Goal: Task Accomplishment & Management: Use online tool/utility

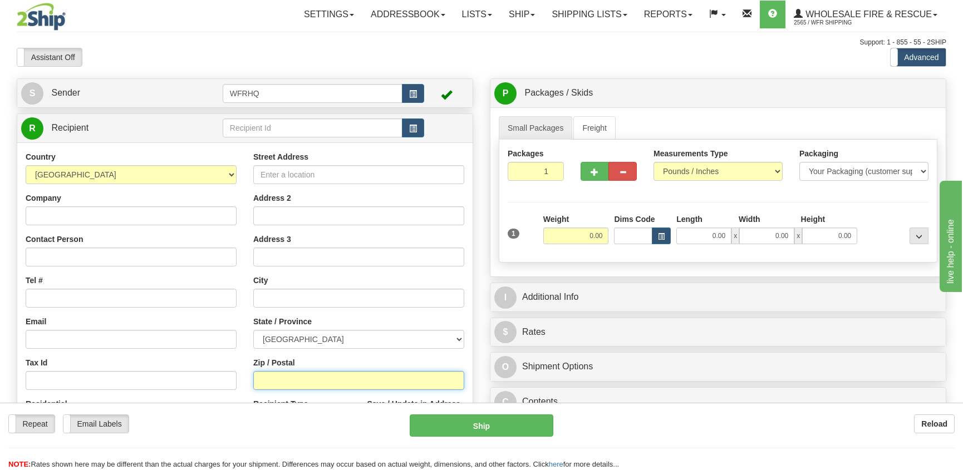
click at [257, 385] on input "Zip / Postal" at bounding box center [358, 380] width 211 height 19
type input "V0H 1E2"
click at [586, 235] on input "0.00" at bounding box center [576, 236] width 66 height 17
type input "[PERSON_NAME] LAKE"
select select "BC"
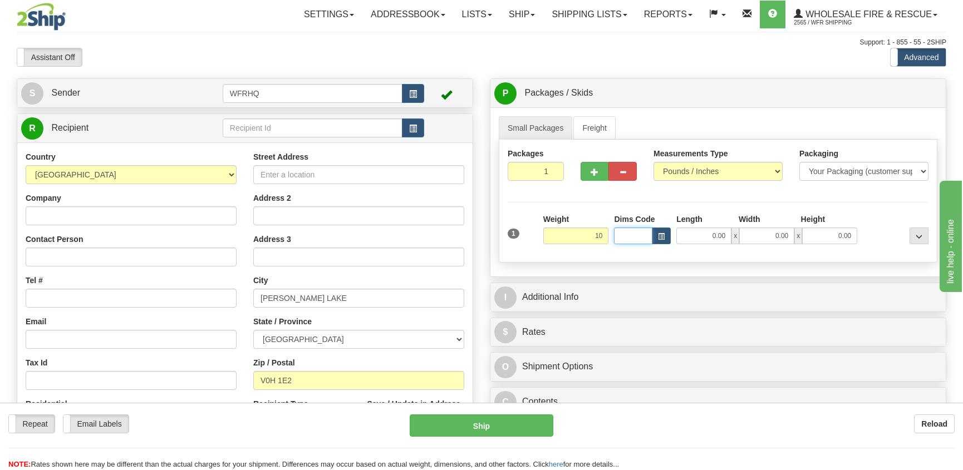
type input "10.00"
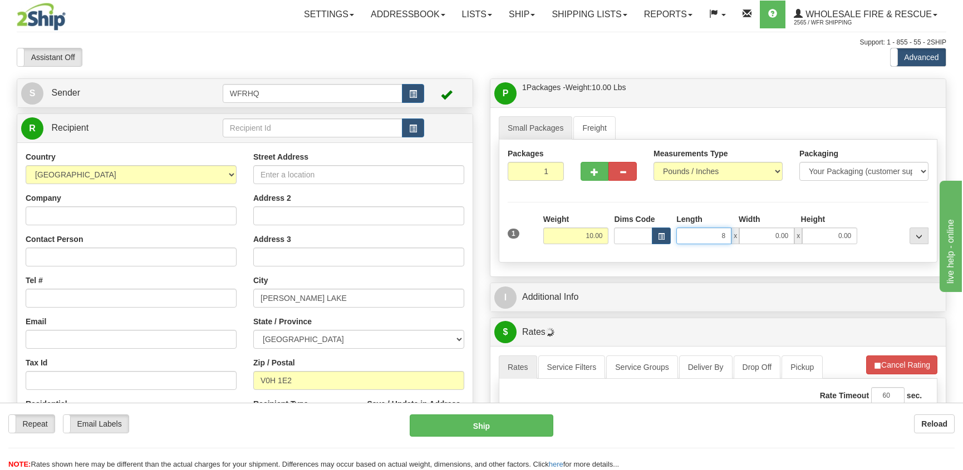
type input "8.00"
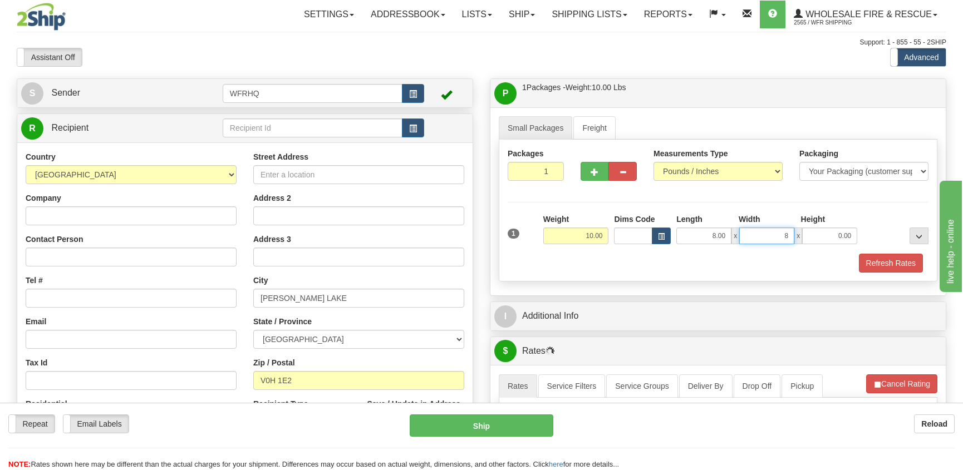
type input "8.00"
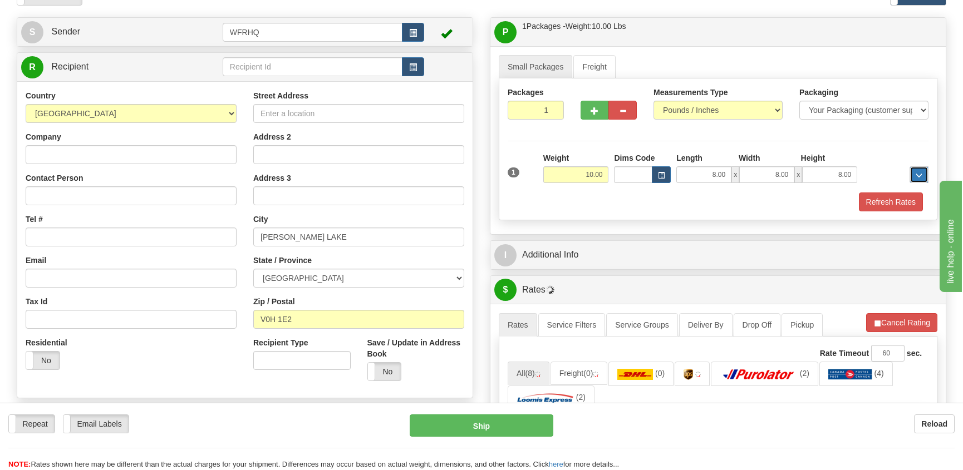
scroll to position [223, 0]
